Goal: Transaction & Acquisition: Purchase product/service

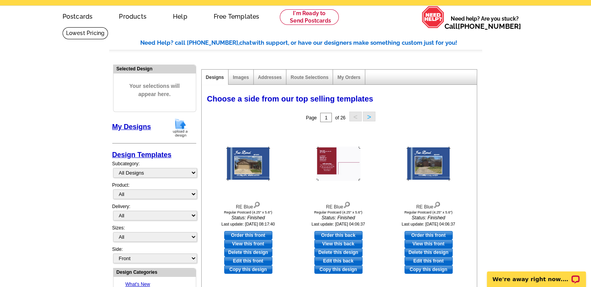
scroll to position [39, 0]
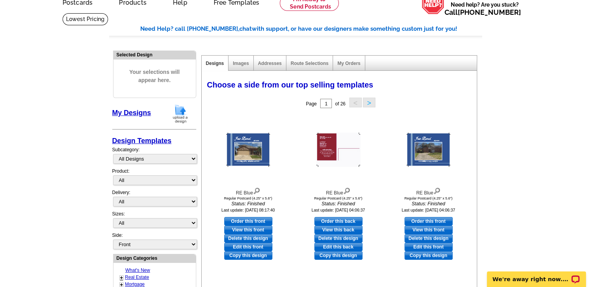
click at [254, 218] on link "Order this front" at bounding box center [248, 221] width 48 height 9
select select "1"
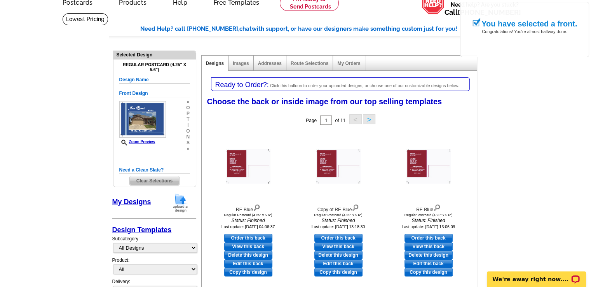
click at [325, 235] on link "Order this back" at bounding box center [338, 237] width 48 height 9
select select "front"
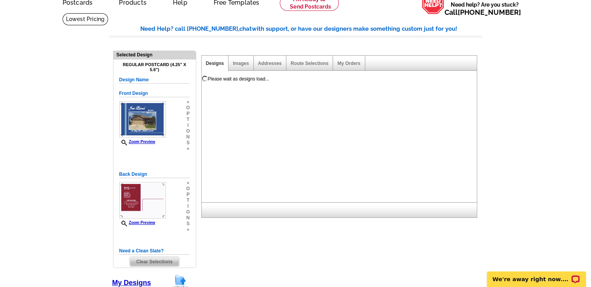
scroll to position [0, 0]
click at [141, 112] on img at bounding box center [142, 119] width 47 height 36
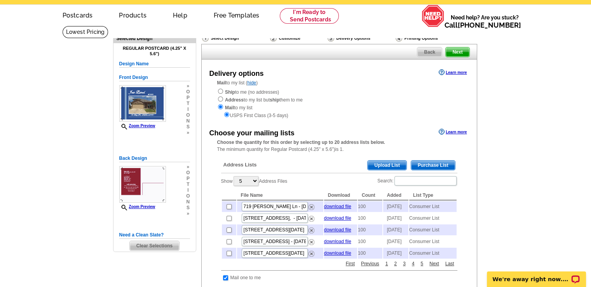
scroll to position [39, 0]
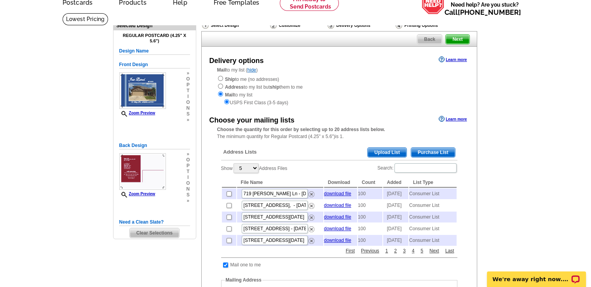
click at [155, 90] on img at bounding box center [142, 90] width 47 height 36
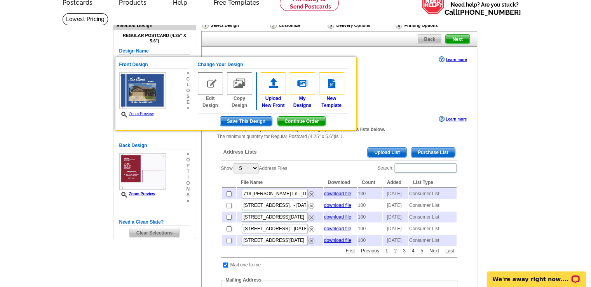
click at [276, 90] on img at bounding box center [273, 83] width 25 height 23
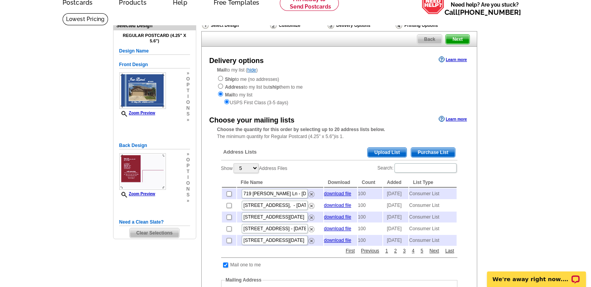
click at [140, 93] on img at bounding box center [142, 90] width 47 height 36
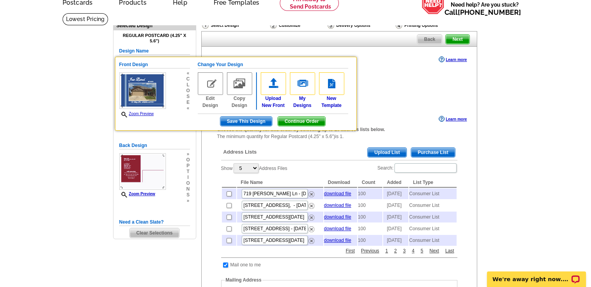
click at [300, 121] on span "Continue Order" at bounding box center [301, 120] width 47 height 9
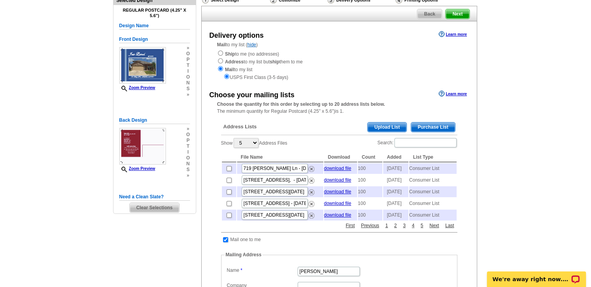
scroll to position [78, 0]
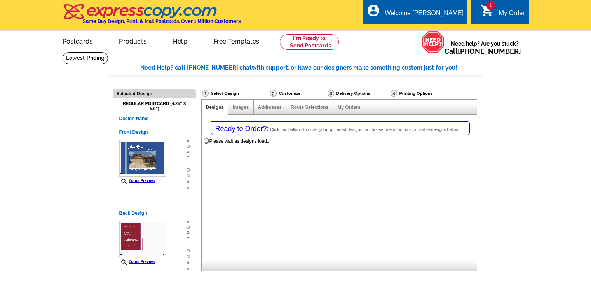
select select "1"
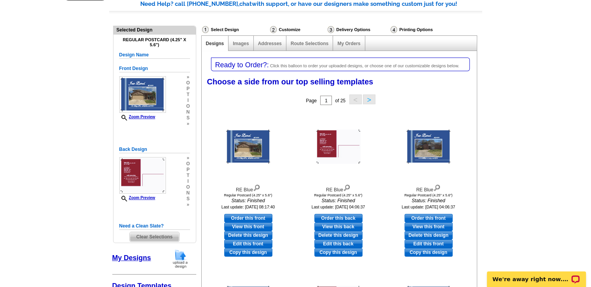
scroll to position [78, 0]
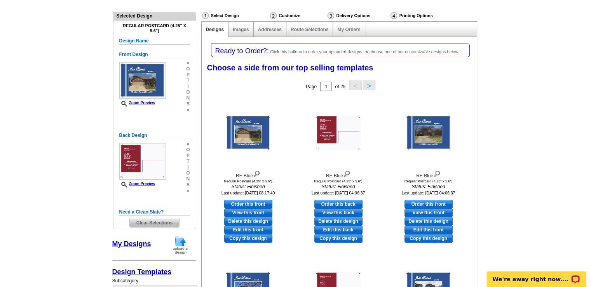
click at [243, 229] on link "Edit this front" at bounding box center [248, 229] width 48 height 9
select select "back"
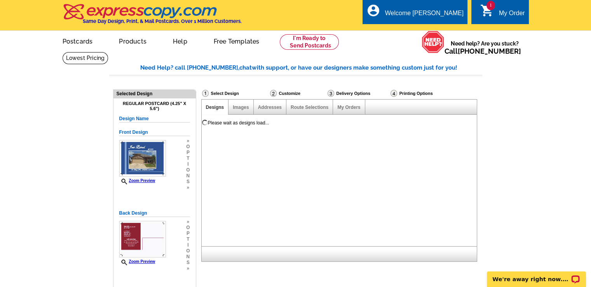
scroll to position [0, 0]
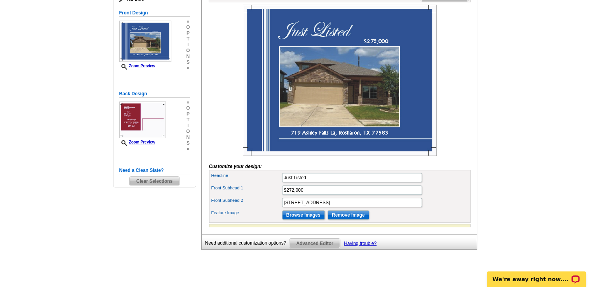
scroll to position [116, 0]
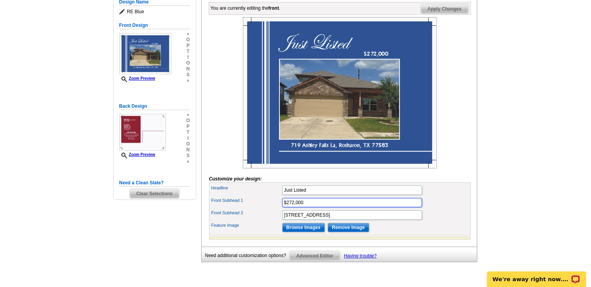
click at [317, 207] on input "$272,000" at bounding box center [352, 202] width 140 height 9
click at [371, 219] on input "719 Ashley Falls La, Rosharon, TX 77583" at bounding box center [352, 214] width 140 height 9
click at [293, 207] on input "$643000" at bounding box center [352, 202] width 140 height 9
type input "$643,000"
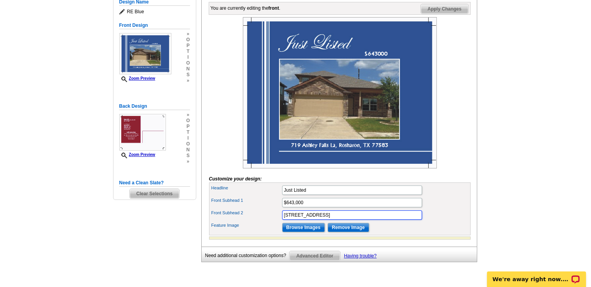
click at [385, 219] on input "719 Ashley Falls La, Rosharon, TX 77583" at bounding box center [352, 214] width 140 height 9
type input "7"
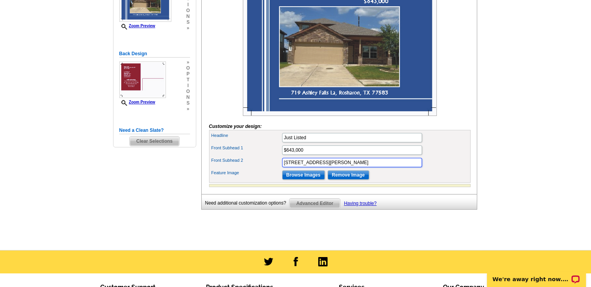
scroll to position [155, 0]
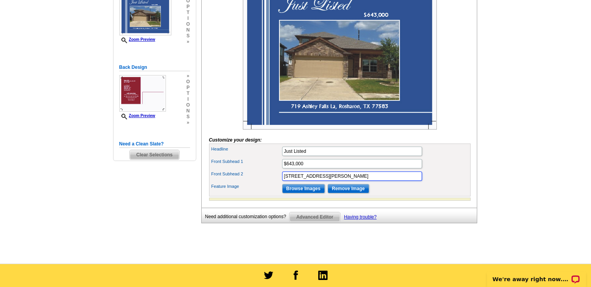
type input "3303 Williams Glen Dr, Sugar Land, TX 77479"
click at [346, 89] on img at bounding box center [340, 53] width 194 height 151
click at [300, 193] on input "Browse Images" at bounding box center [303, 188] width 43 height 9
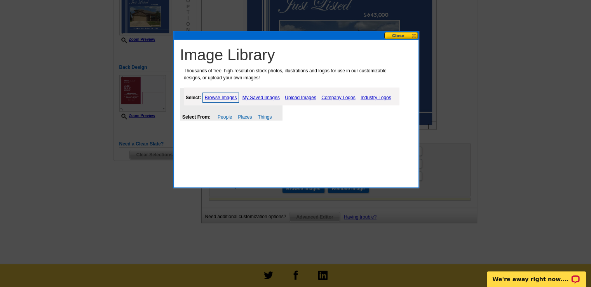
click at [221, 97] on link "Browse Images" at bounding box center [220, 97] width 37 height 10
click at [257, 99] on link "My Saved Images" at bounding box center [260, 97] width 41 height 9
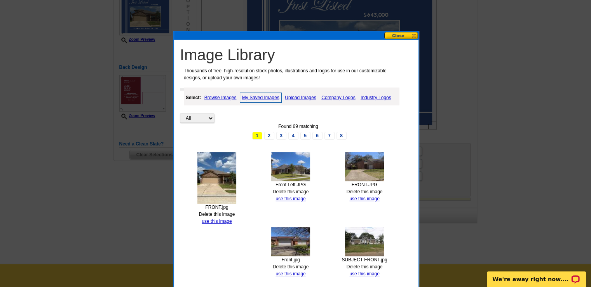
click at [227, 98] on link "Browse Images" at bounding box center [220, 97] width 36 height 9
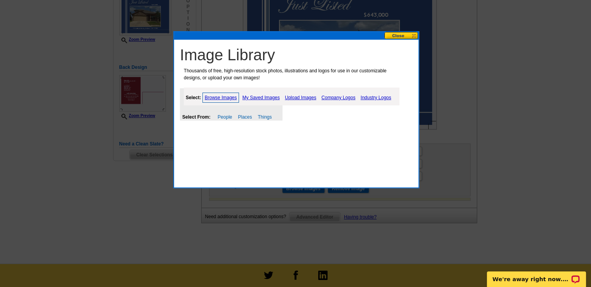
click at [217, 101] on link "Browse Images" at bounding box center [220, 97] width 37 height 10
click at [306, 97] on link "Upload Images" at bounding box center [300, 97] width 35 height 9
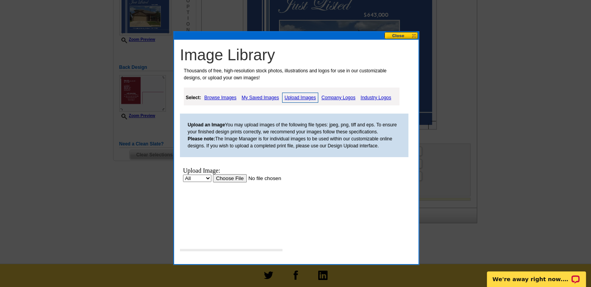
scroll to position [0, 0]
click at [208, 177] on select "All Property" at bounding box center [197, 177] width 28 height 7
click at [228, 177] on input "file" at bounding box center [262, 178] width 98 height 8
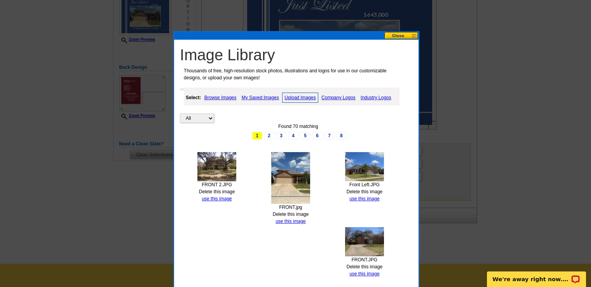
click at [216, 198] on link "use this image" at bounding box center [217, 198] width 30 height 5
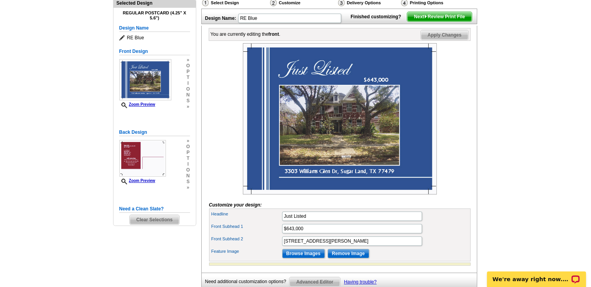
scroll to position [78, 0]
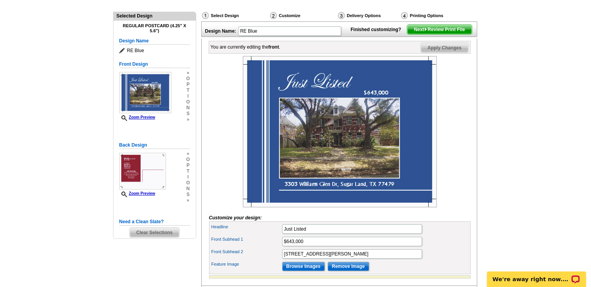
click at [134, 171] on img at bounding box center [142, 171] width 47 height 36
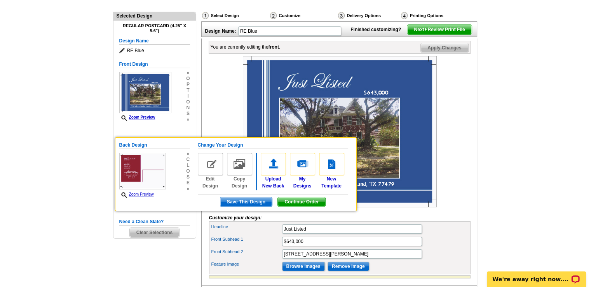
click at [303, 204] on span "Continue Order" at bounding box center [301, 201] width 47 height 9
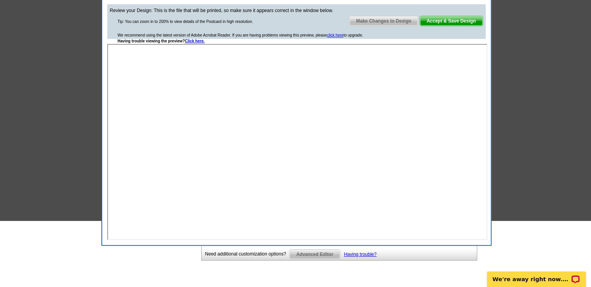
scroll to position [39, 0]
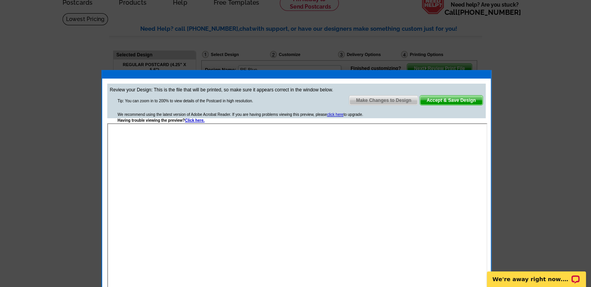
click at [437, 104] on link "Accept & Save Design" at bounding box center [450, 100] width 63 height 10
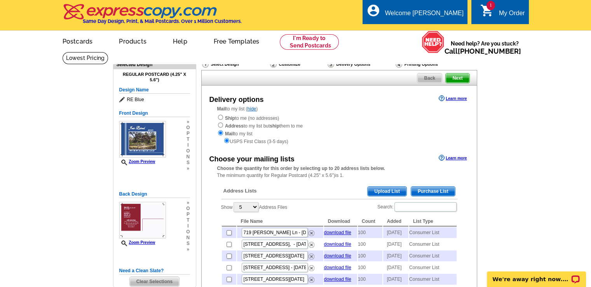
scroll to position [39, 0]
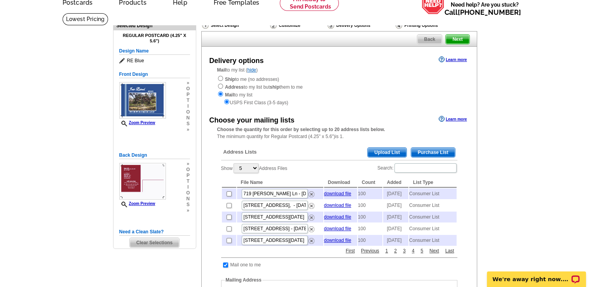
click at [435, 153] on span "Purchase List" at bounding box center [433, 152] width 44 height 9
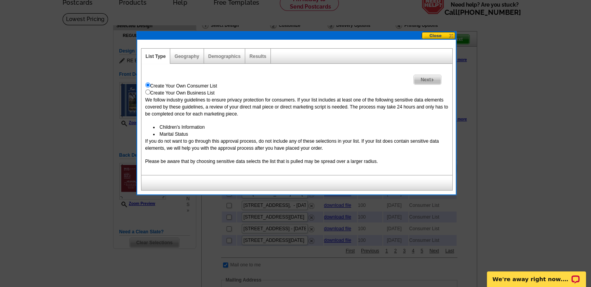
click at [426, 82] on span "Next" at bounding box center [427, 79] width 27 height 9
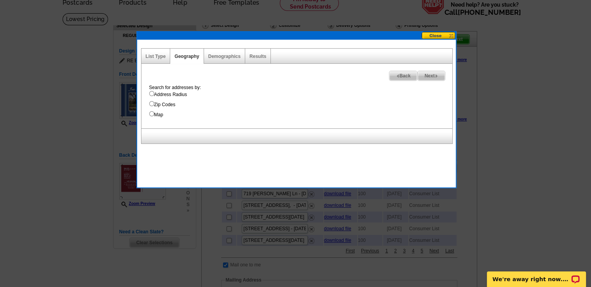
click at [152, 93] on input "Address Radius" at bounding box center [151, 93] width 5 height 5
radio input "true"
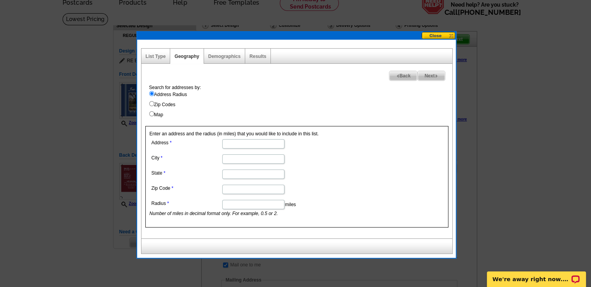
click at [229, 144] on input "Address" at bounding box center [253, 143] width 62 height 9
type input "3303 Williams Glen Dr"
click at [229, 161] on input "City" at bounding box center [253, 158] width 62 height 9
type input "Sugar Land"
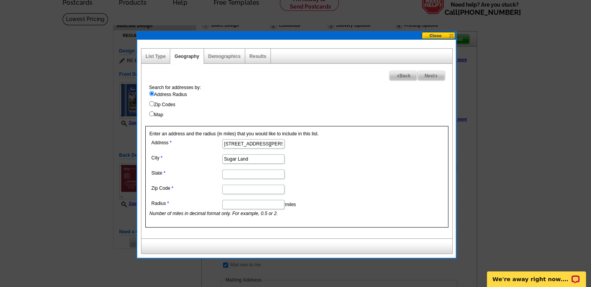
click at [231, 174] on input "State" at bounding box center [253, 173] width 62 height 9
type input "TX"
click at [235, 190] on input "Zip Code" at bounding box center [253, 188] width 62 height 9
type input "77479"
click at [239, 205] on input "Radius" at bounding box center [253, 204] width 62 height 9
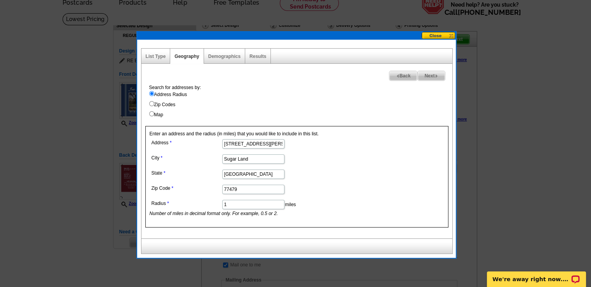
type input "1"
click at [435, 151] on form "Address 3303 Williams Glen Dr City Sugar Land State TX Zip Code 77479 Radius 1 …" at bounding box center [296, 177] width 294 height 80
click at [430, 76] on span "Next" at bounding box center [430, 75] width 27 height 9
select select
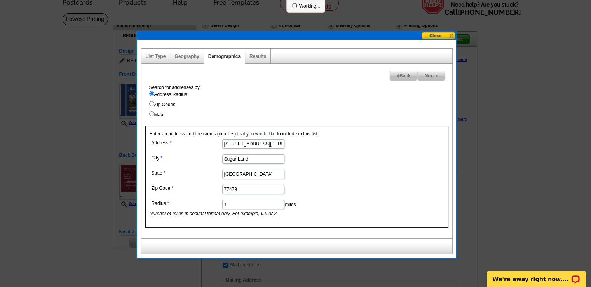
select select
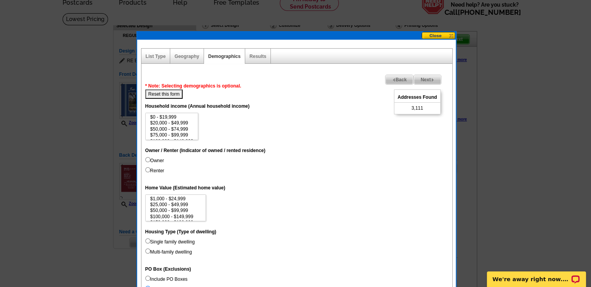
click at [423, 106] on div "Addresses Found 3,111" at bounding box center [417, 101] width 46 height 25
click at [427, 108] on div "Addresses Found 3,111" at bounding box center [417, 101] width 46 height 25
click at [419, 106] on span "3,111" at bounding box center [417, 107] width 12 height 7
click at [406, 109] on div "Addresses Found 3,111" at bounding box center [417, 101] width 46 height 25
click at [407, 109] on div "Addresses Found 3,111" at bounding box center [417, 101] width 46 height 25
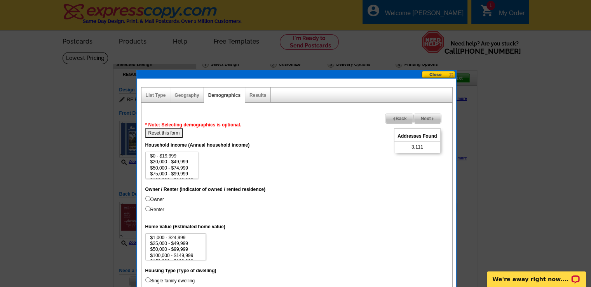
click at [405, 146] on div "Addresses Found 3,111" at bounding box center [417, 140] width 46 height 25
click at [427, 147] on div "Addresses Found 3,111" at bounding box center [417, 140] width 46 height 25
click at [430, 113] on link "Next" at bounding box center [427, 118] width 28 height 10
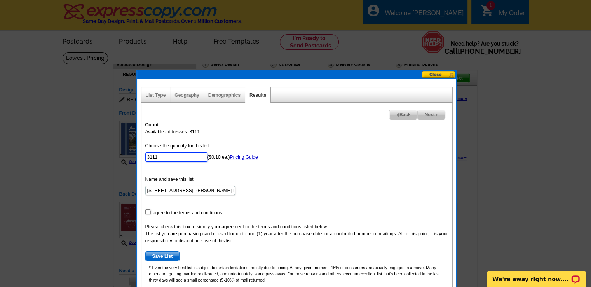
click at [173, 160] on input "3111" at bounding box center [176, 156] width 62 height 9
type input "3"
type input "100"
click at [146, 211] on input "checkbox" at bounding box center [147, 211] width 5 height 5
checkbox input "true"
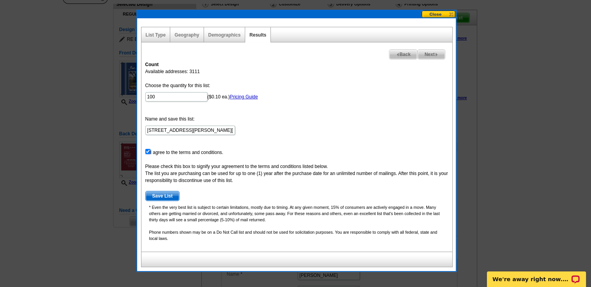
scroll to position [78, 0]
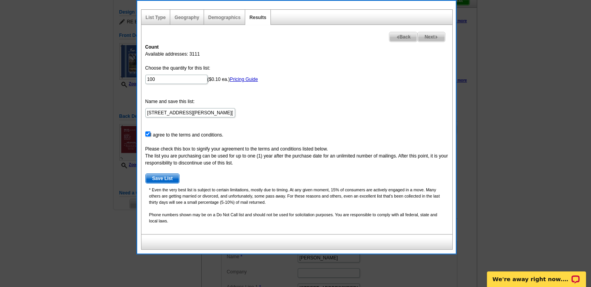
click at [163, 175] on span "Save List" at bounding box center [163, 178] width 34 height 9
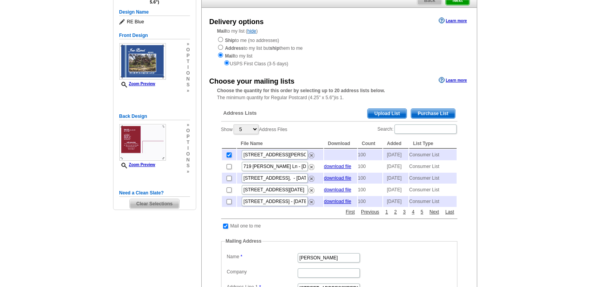
scroll to position [78, 0]
